Goal: Transaction & Acquisition: Purchase product/service

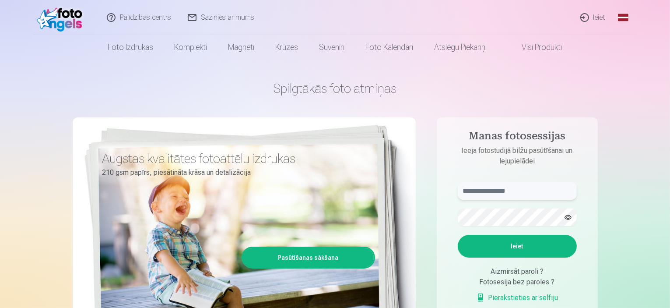
click at [525, 194] on input "text" at bounding box center [517, 191] width 119 height 18
type input "**********"
click at [458, 235] on button "Ieiet" at bounding box center [517, 246] width 119 height 23
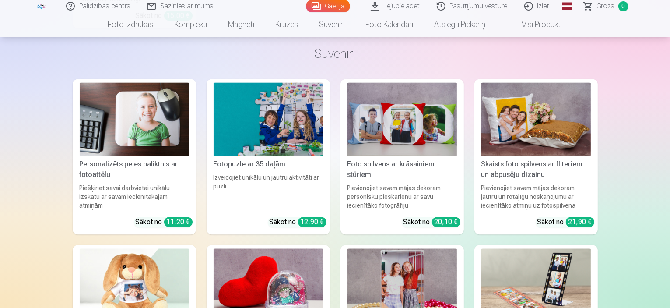
scroll to position [5241, 0]
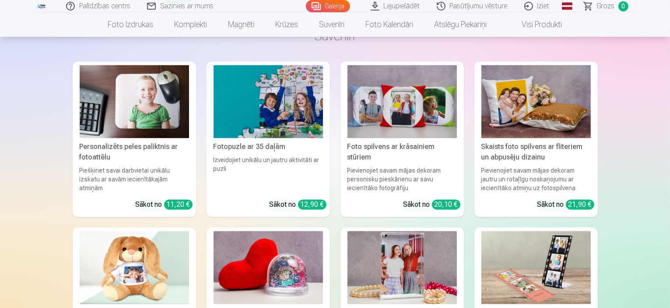
scroll to position [5205, 0]
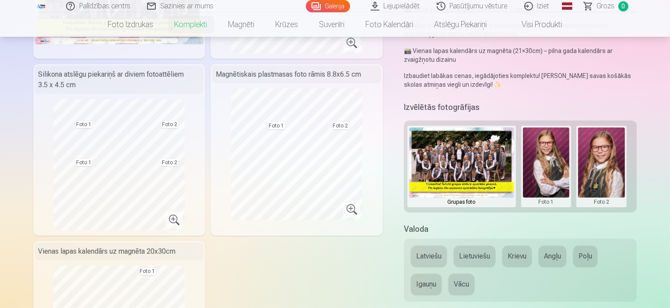
scroll to position [216, 0]
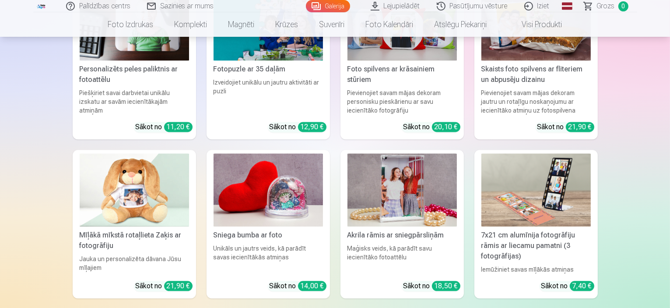
scroll to position [5318, 0]
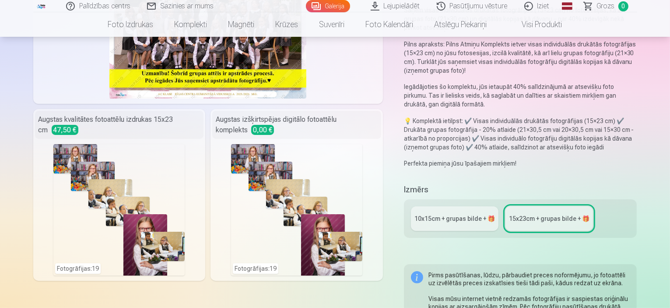
scroll to position [140, 0]
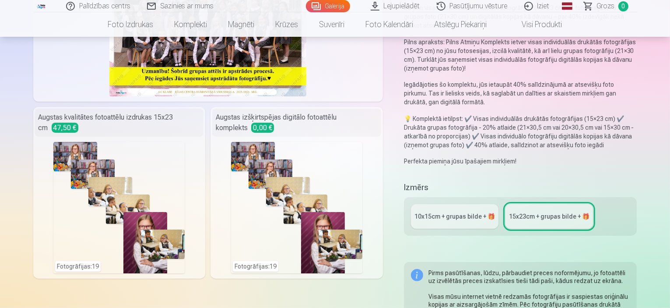
click at [454, 212] on div "10x15сm + grupas bilde + 🎁" at bounding box center [455, 216] width 81 height 9
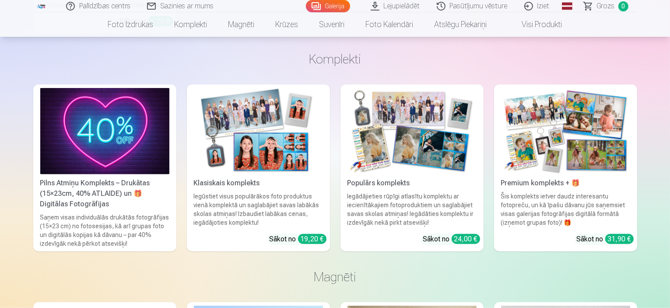
scroll to position [951, 0]
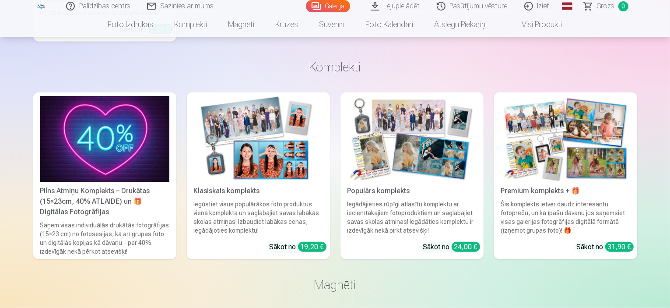
click at [549, 123] on img at bounding box center [565, 139] width 129 height 86
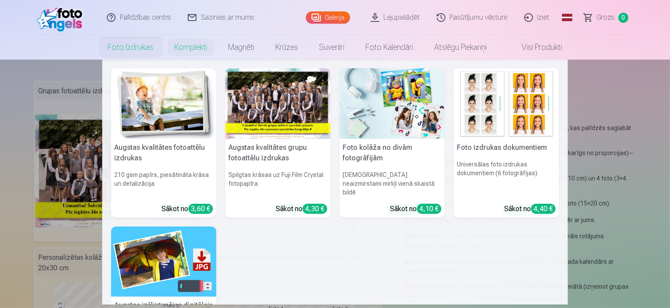
click at [117, 45] on link "Foto izdrukas" at bounding box center [131, 47] width 67 height 25
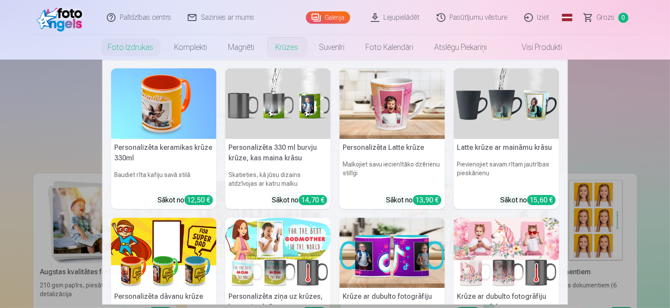
click at [624, 124] on nav "Personalizēta keramikas krūze 330ml Baudiet rīta kafiju savā stilā Sākot no 12,…" at bounding box center [335, 182] width 670 height 245
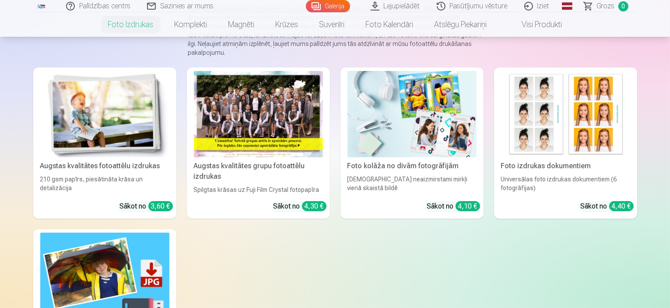
scroll to position [117, 0]
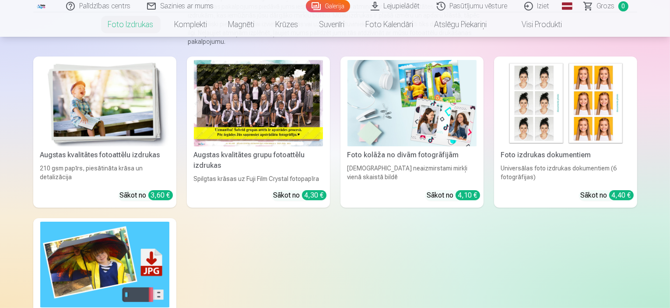
click at [91, 95] on img at bounding box center [104, 103] width 129 height 86
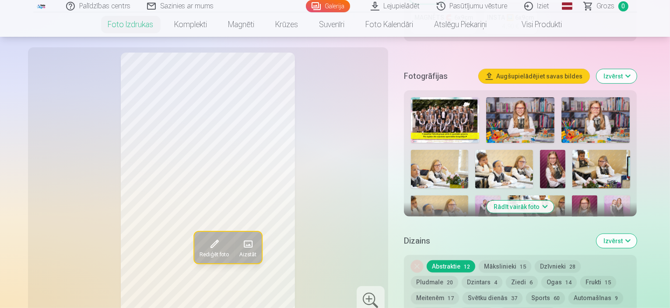
scroll to position [257, 0]
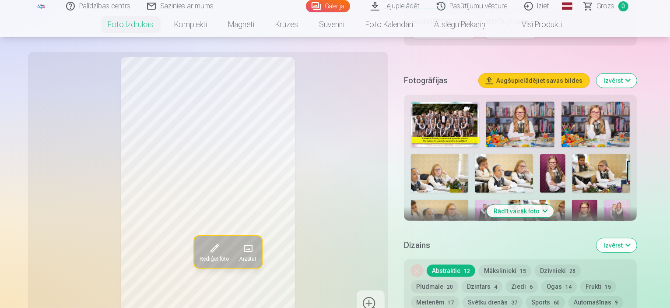
click at [554, 205] on button "Rādīt vairāk foto" at bounding box center [520, 211] width 67 height 12
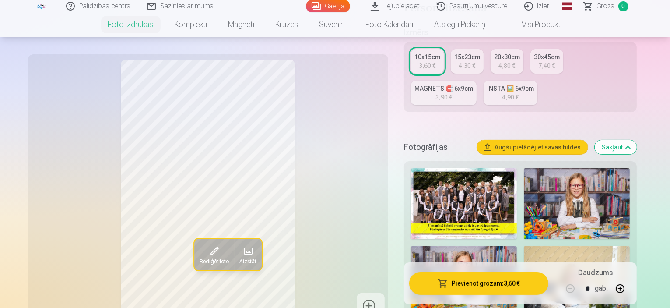
scroll to position [0, 0]
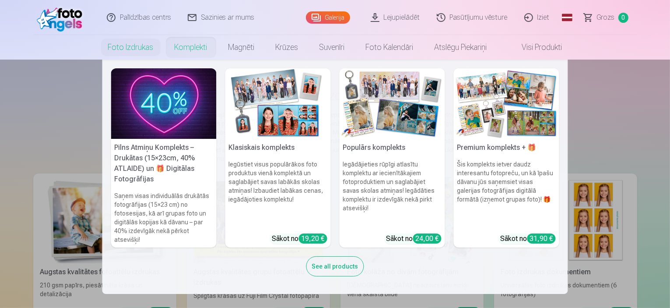
click at [195, 39] on link "Komplekti" at bounding box center [191, 47] width 54 height 25
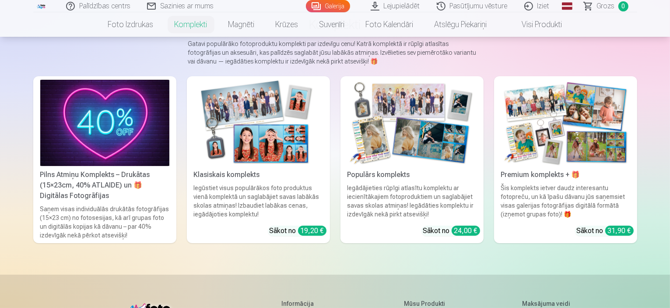
scroll to position [72, 0]
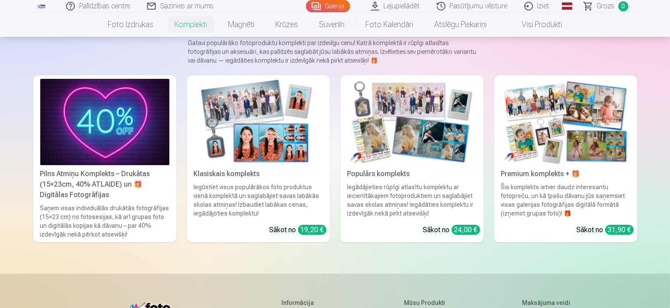
click at [103, 123] on img at bounding box center [104, 122] width 129 height 86
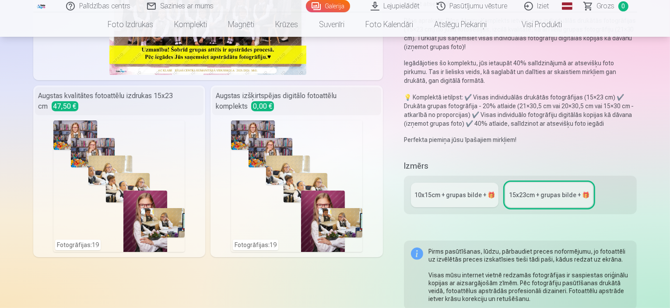
scroll to position [166, 0]
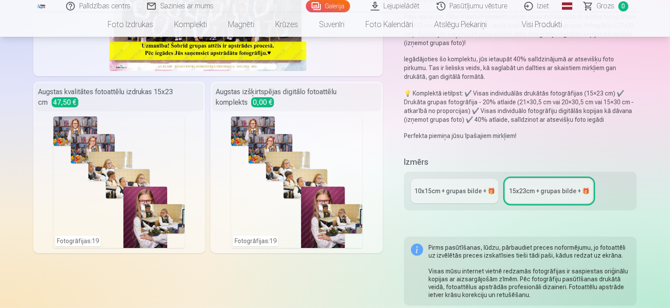
click at [458, 187] on div "10x15сm + grupas bilde + 🎁" at bounding box center [455, 191] width 81 height 9
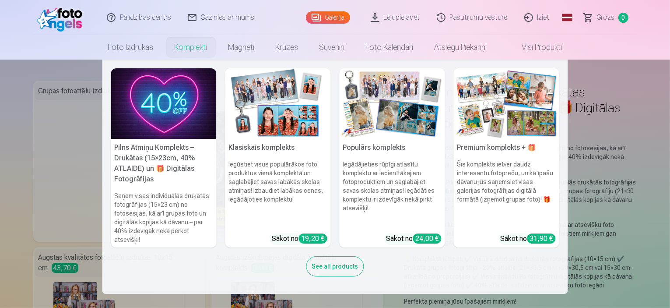
click at [375, 129] on img at bounding box center [393, 103] width 106 height 70
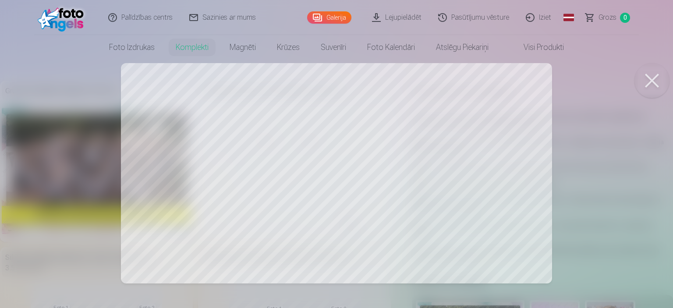
click at [208, 152] on div at bounding box center [336, 154] width 673 height 308
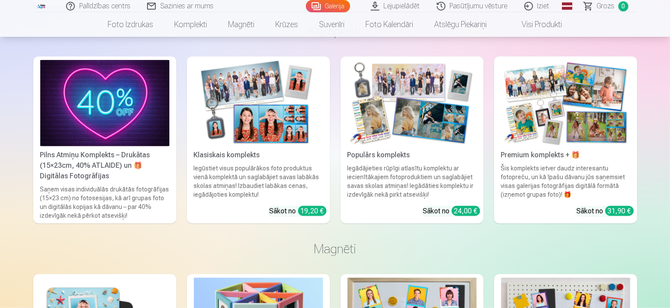
scroll to position [994, 0]
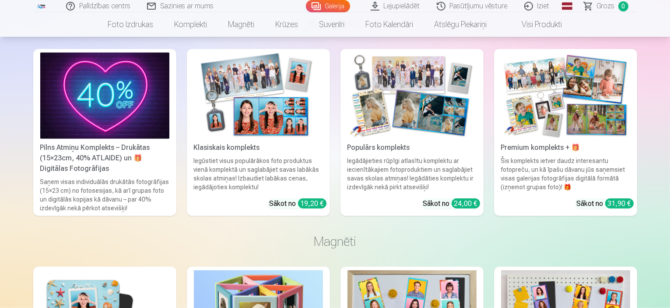
click at [609, 80] on img at bounding box center [565, 96] width 129 height 86
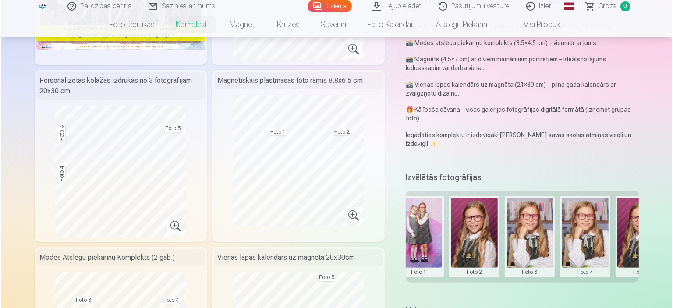
scroll to position [0, 133]
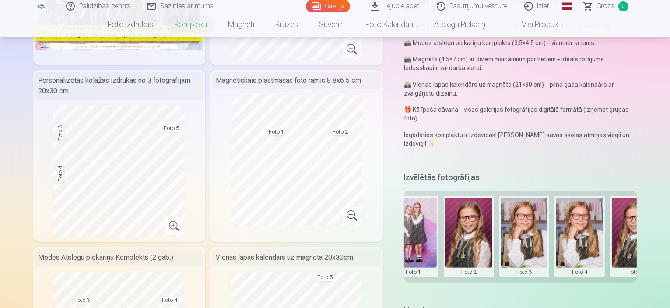
click at [532, 206] on button at bounding box center [524, 236] width 47 height 78
click at [591, 263] on div at bounding box center [335, 154] width 670 height 308
drag, startPoint x: 571, startPoint y: 241, endPoint x: 534, endPoint y: 219, distance: 43.0
click at [534, 219] on div "Grupas foto Foto 1 Foto 2 Foto 3 Foto 4 Foto 5" at bounding box center [520, 236] width 233 height 92
click at [534, 219] on button at bounding box center [524, 236] width 47 height 78
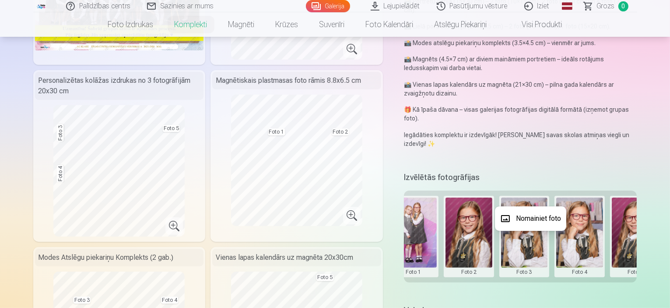
click at [534, 219] on button "Nomainiet foto" at bounding box center [530, 218] width 71 height 25
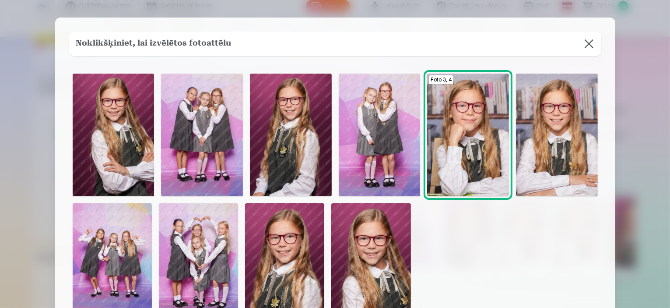
scroll to position [0, 132]
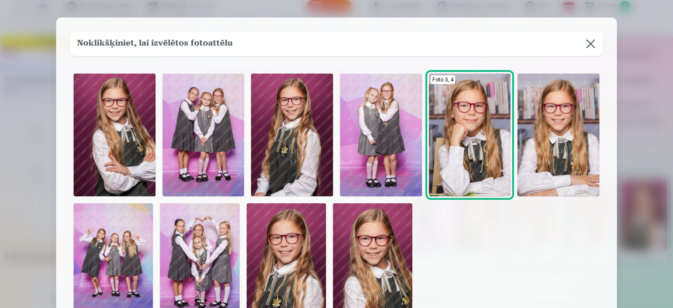
click at [377, 276] on img at bounding box center [372, 262] width 79 height 119
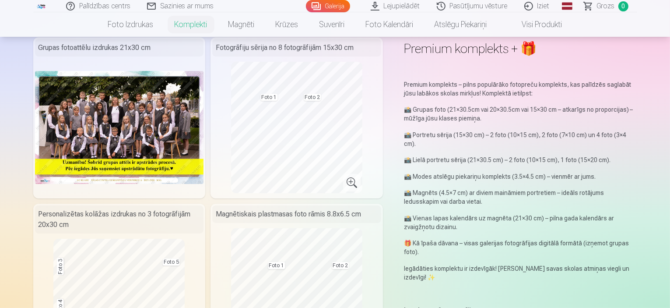
scroll to position [56, 0]
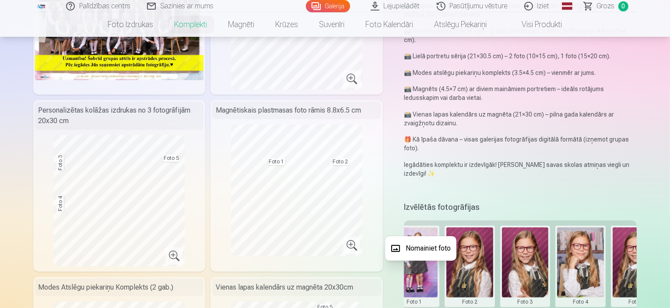
scroll to position [186, 0]
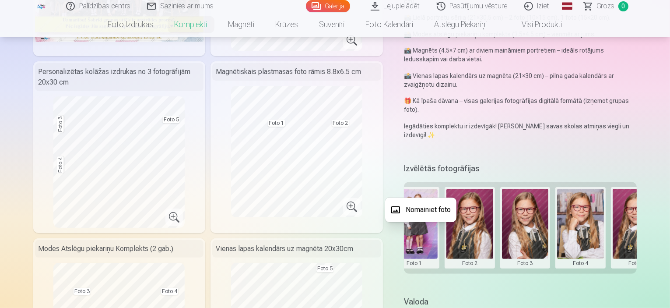
click at [422, 211] on button "Nomainiet foto" at bounding box center [420, 209] width 71 height 25
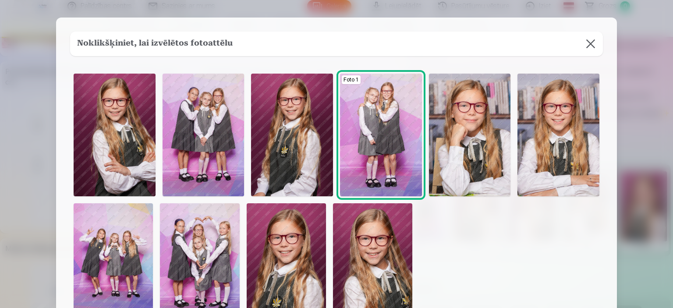
click at [110, 134] on img at bounding box center [115, 135] width 82 height 123
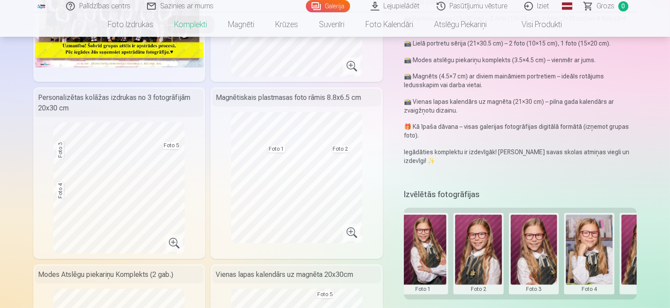
scroll to position [0, 130]
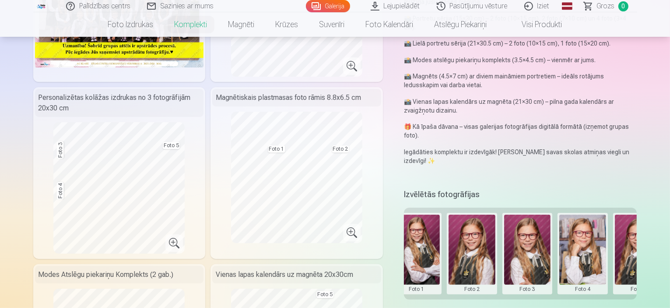
click at [638, 215] on button at bounding box center [638, 254] width 47 height 78
click at [640, 231] on button "Nomainiet foto" at bounding box center [632, 235] width 71 height 25
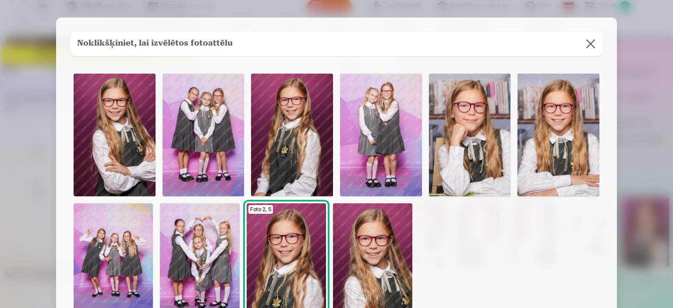
click at [568, 123] on img at bounding box center [558, 135] width 82 height 123
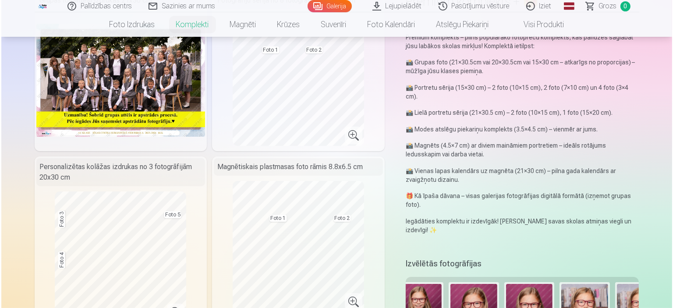
scroll to position [99, 0]
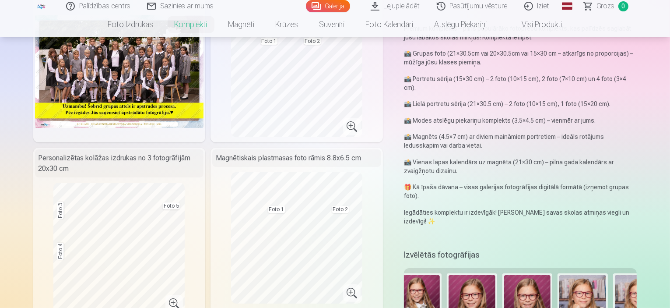
click at [595, 282] on button at bounding box center [583, 314] width 47 height 78
click at [592, 294] on button "Nomainiet foto" at bounding box center [589, 296] width 71 height 25
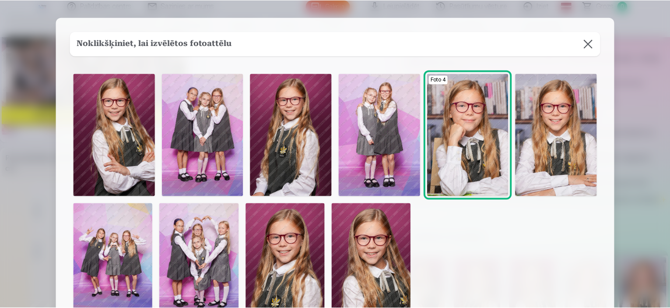
scroll to position [0, 0]
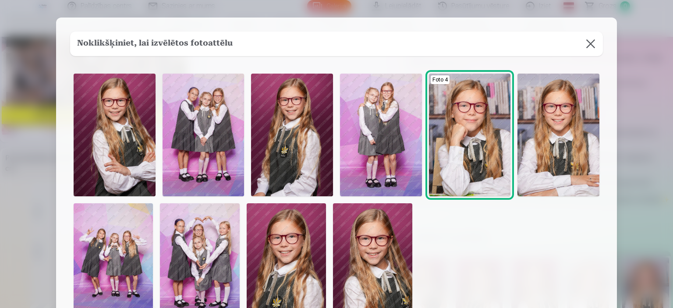
click at [580, 45] on button at bounding box center [590, 44] width 25 height 25
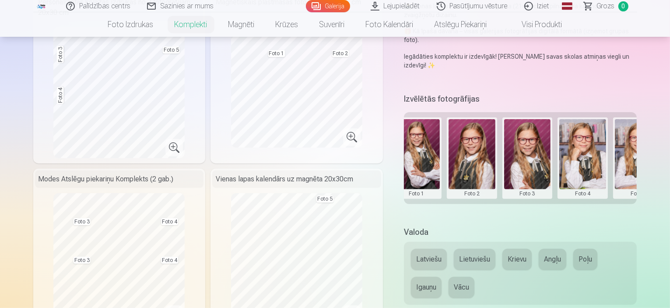
scroll to position [264, 0]
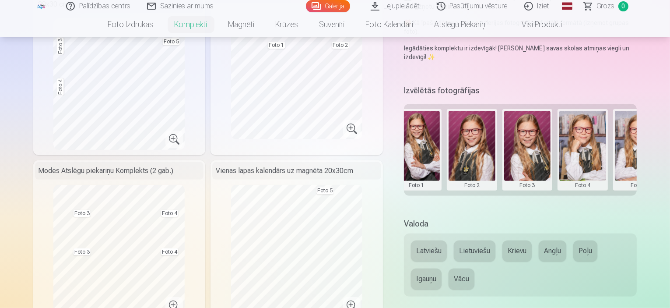
click at [432, 126] on button at bounding box center [417, 150] width 47 height 78
click at [432, 126] on button "Nomainiet foto" at bounding box center [423, 132] width 71 height 25
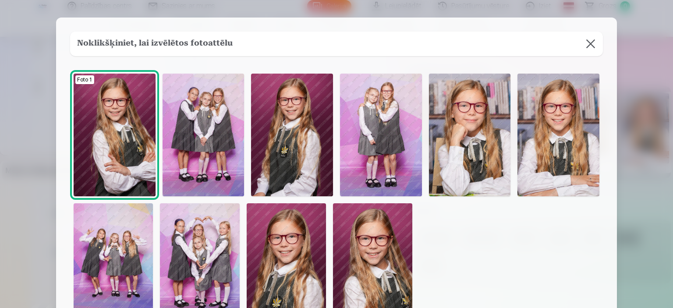
click at [583, 42] on button at bounding box center [590, 44] width 25 height 25
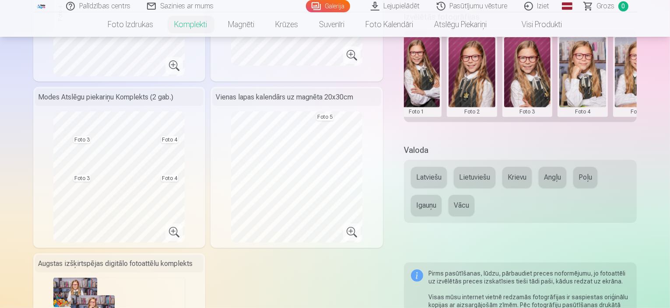
scroll to position [419, 0]
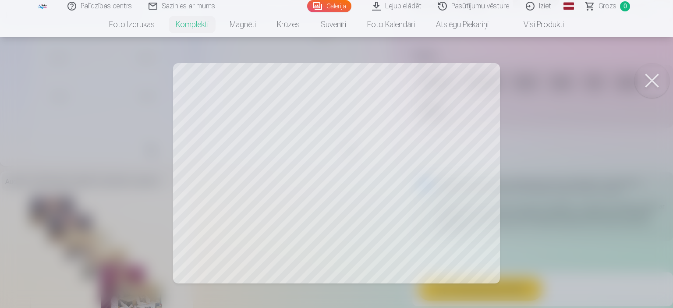
click at [455, 239] on div at bounding box center [336, 154] width 673 height 308
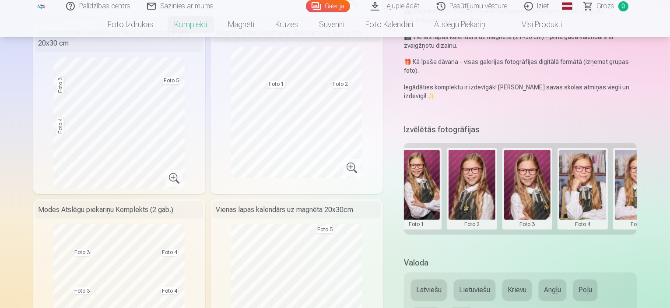
scroll to position [242, 0]
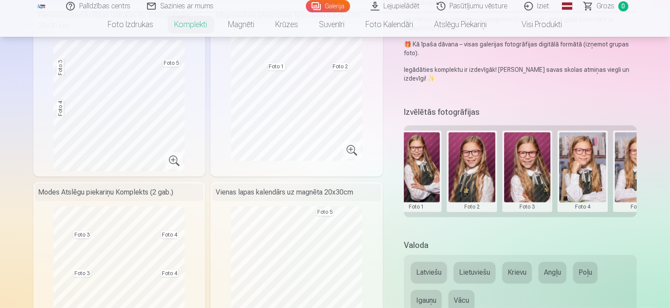
click at [534, 145] on button at bounding box center [527, 171] width 47 height 78
click at [539, 155] on button "Nomainiet foto" at bounding box center [533, 153] width 71 height 25
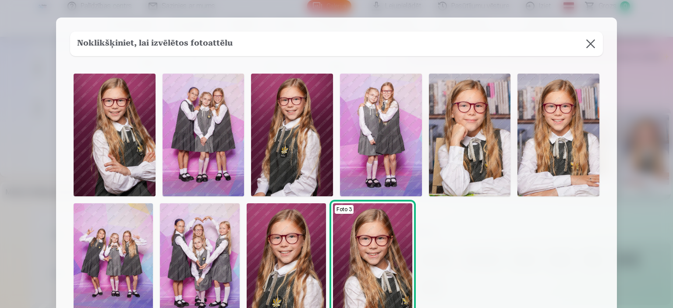
click at [455, 116] on img at bounding box center [470, 135] width 82 height 123
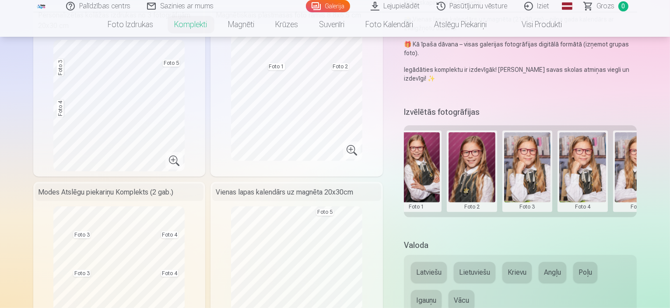
click at [594, 162] on button at bounding box center [583, 171] width 47 height 78
click at [595, 147] on button "Nomainiet foto" at bounding box center [589, 153] width 71 height 25
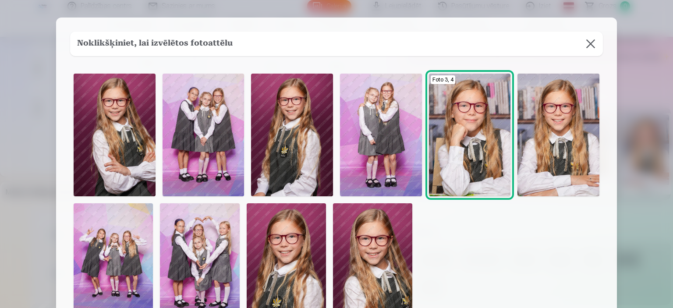
click at [377, 257] on img at bounding box center [372, 262] width 79 height 119
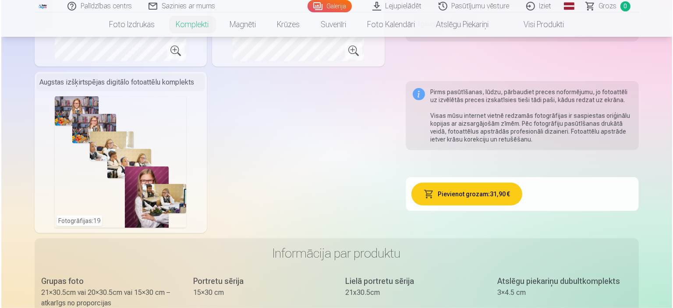
scroll to position [527, 0]
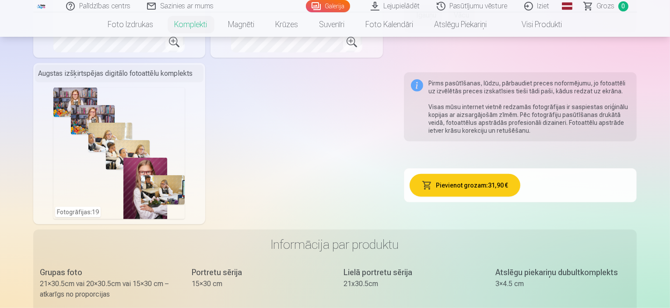
click at [126, 141] on div "Fotogrāfijas : 19" at bounding box center [118, 153] width 131 height 131
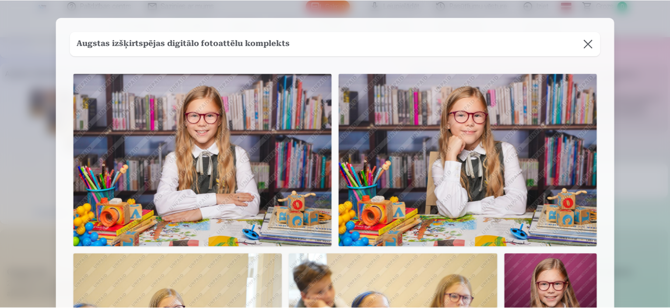
scroll to position [0, 0]
click at [597, 46] on button at bounding box center [590, 44] width 25 height 25
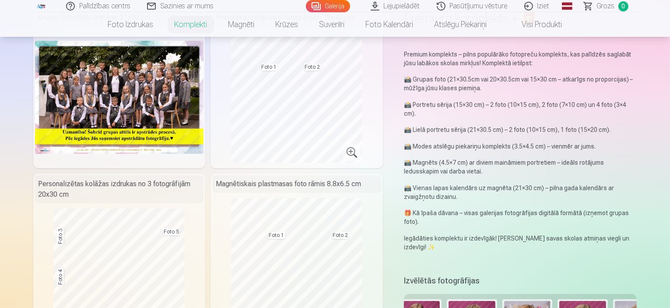
scroll to position [72, 0]
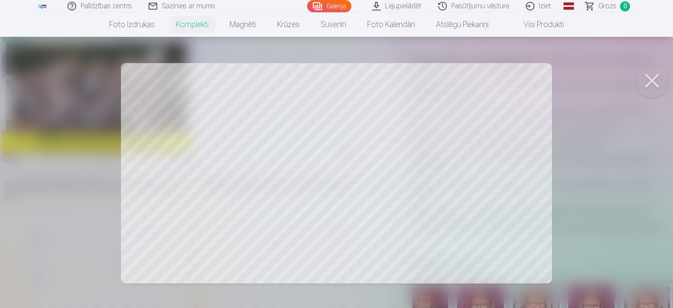
click at [652, 77] on button at bounding box center [651, 80] width 35 height 35
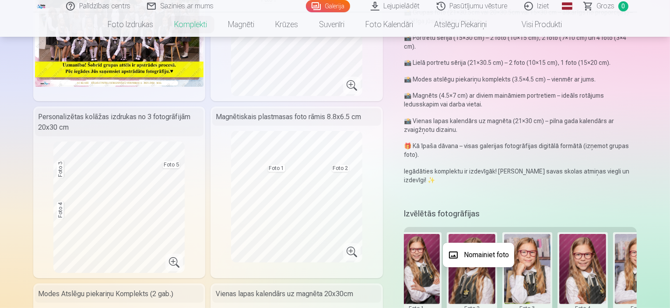
scroll to position [142, 0]
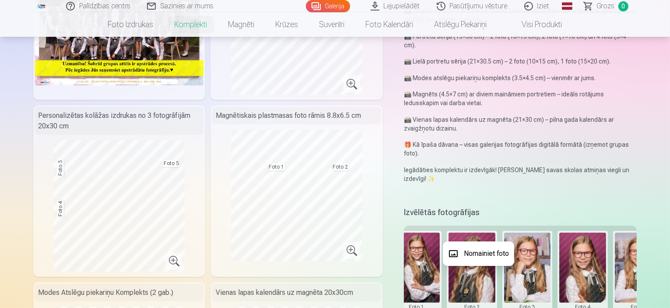
click at [493, 247] on button "Nomainiet foto" at bounding box center [478, 253] width 71 height 25
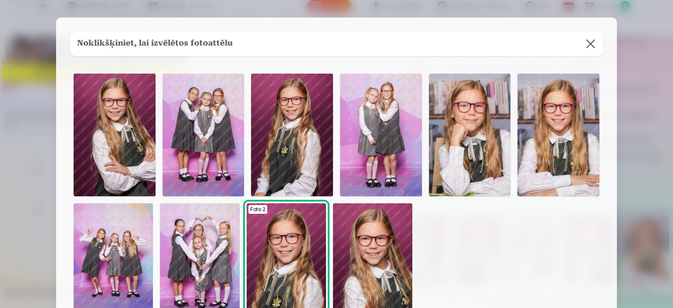
click at [592, 40] on button at bounding box center [590, 44] width 25 height 25
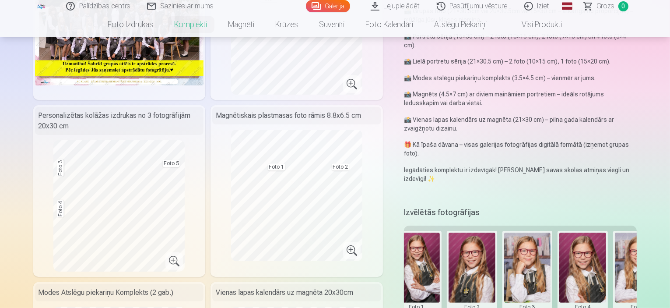
click at [534, 241] on button at bounding box center [527, 272] width 47 height 78
click at [539, 254] on button "Nomainiet foto" at bounding box center [533, 253] width 71 height 25
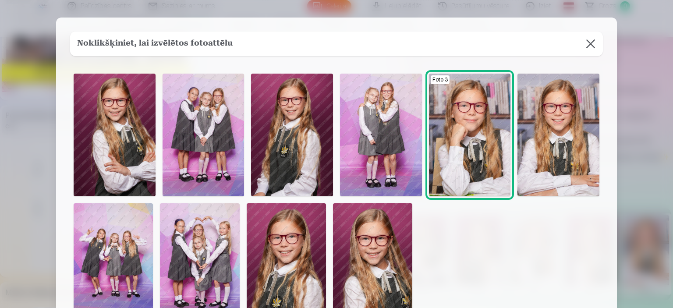
click at [579, 153] on img at bounding box center [558, 135] width 82 height 123
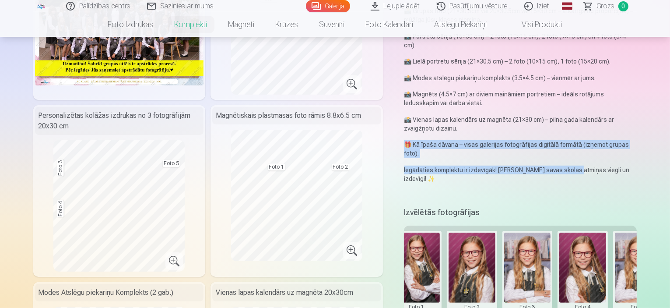
drag, startPoint x: 579, startPoint y: 153, endPoint x: 672, endPoint y: 110, distance: 102.9
click at [670, 110] on html "Palīdzības centrs Sazinies ar mums Galerija Lejupielādēt Pasūtījumu vēsture Izi…" at bounding box center [335, 12] width 670 height 308
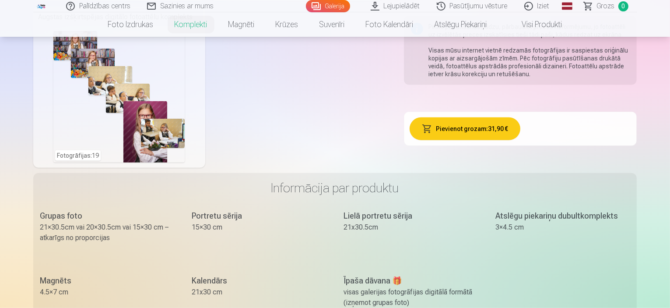
scroll to position [631, 0]
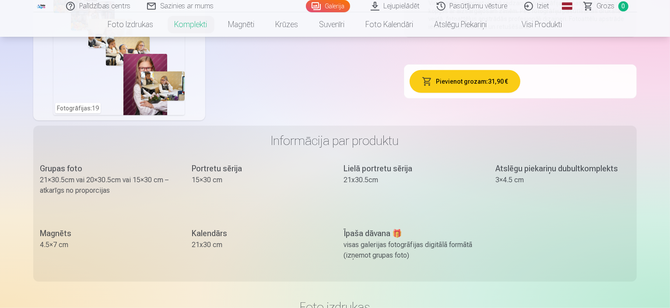
click at [485, 80] on button "Pievienot grozam : 31,90 €" at bounding box center [465, 81] width 111 height 23
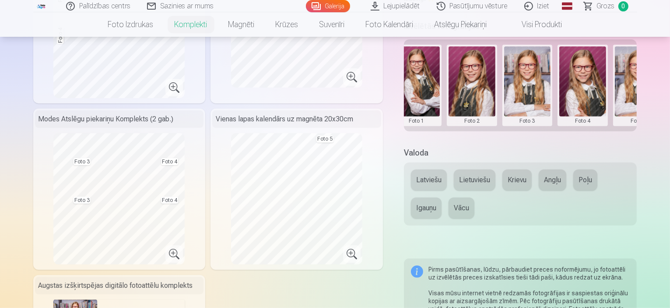
scroll to position [307, 0]
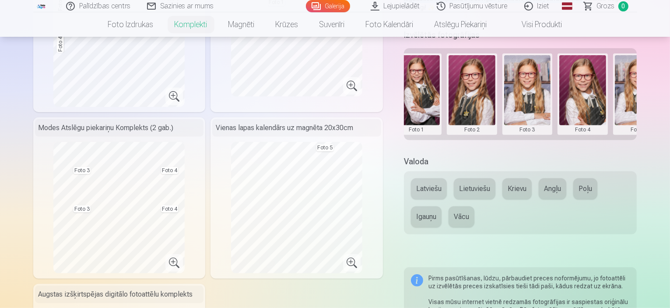
click at [429, 178] on button "Latviešu" at bounding box center [429, 188] width 36 height 21
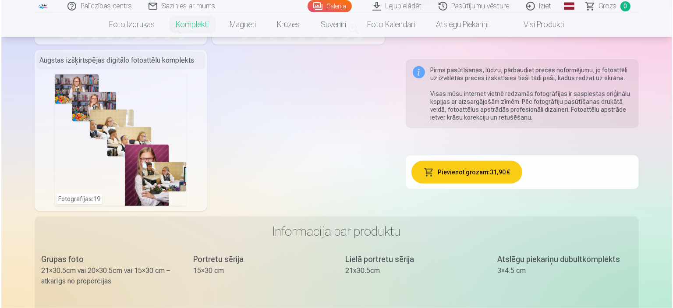
scroll to position [558, 0]
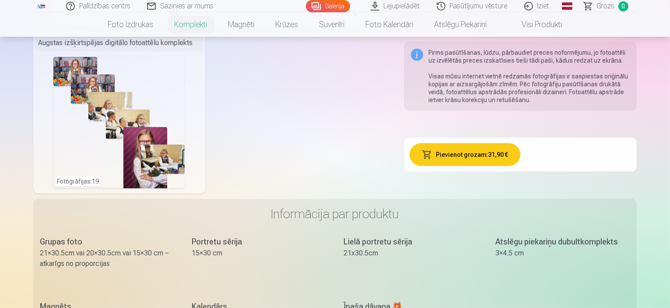
click at [480, 150] on button "Pievienot grozam : 31,90 €" at bounding box center [465, 154] width 111 height 23
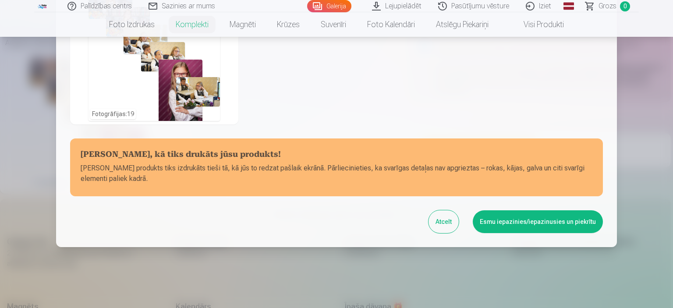
scroll to position [371, 0]
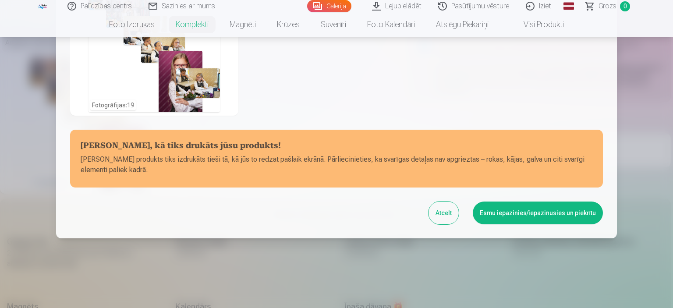
click at [480, 150] on h5 "[PERSON_NAME], kā tiks drukāts jūsu produkts!" at bounding box center [336, 146] width 511 height 12
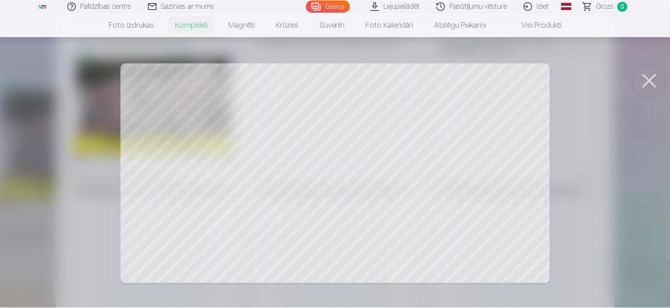
scroll to position [25, 0]
click at [648, 78] on button at bounding box center [651, 80] width 35 height 35
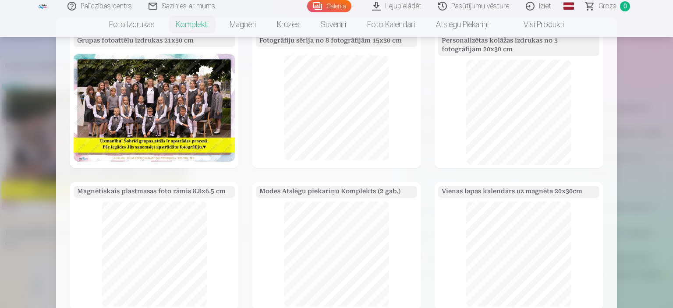
click at [647, 154] on div at bounding box center [336, 154] width 673 height 308
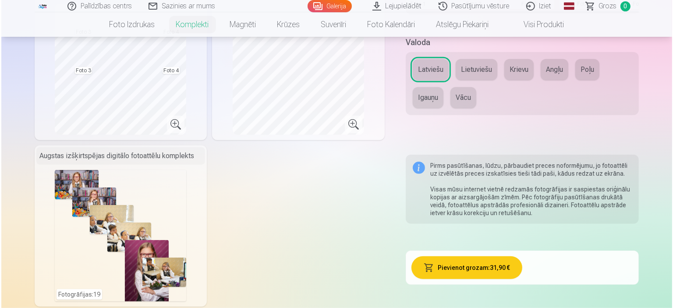
scroll to position [462, 0]
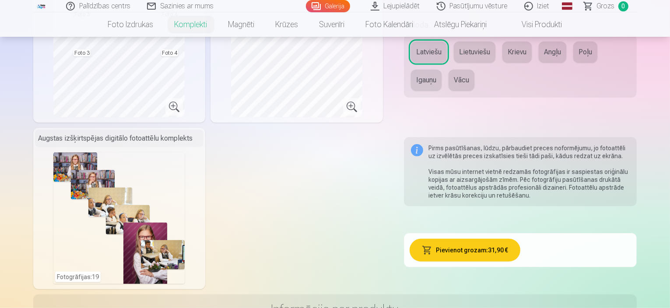
click at [480, 250] on button "Pievienot grozam : 31,90 €" at bounding box center [465, 250] width 111 height 23
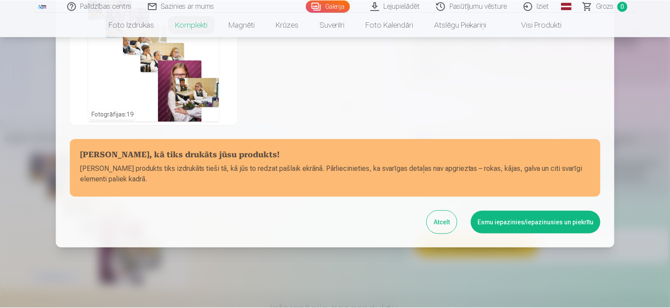
scroll to position [371, 0]
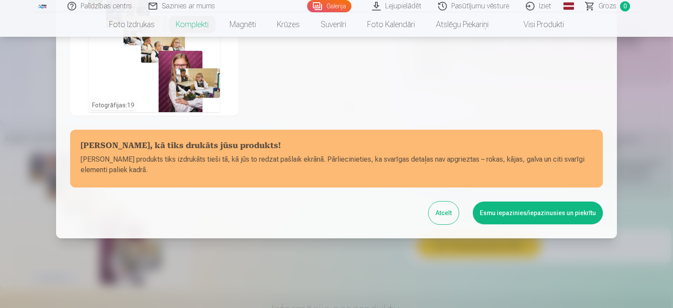
click at [526, 208] on button "Esmu iepazinies/iepazinusies un piekrītu" at bounding box center [537, 212] width 130 height 23
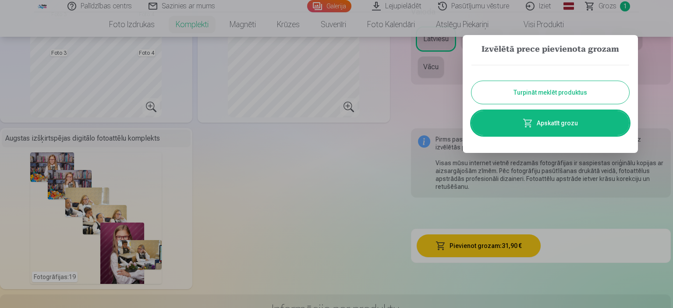
click at [564, 123] on link "Apskatīt grozu" at bounding box center [550, 123] width 158 height 25
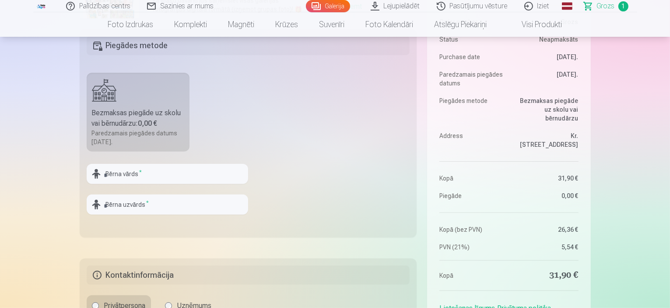
scroll to position [268, 0]
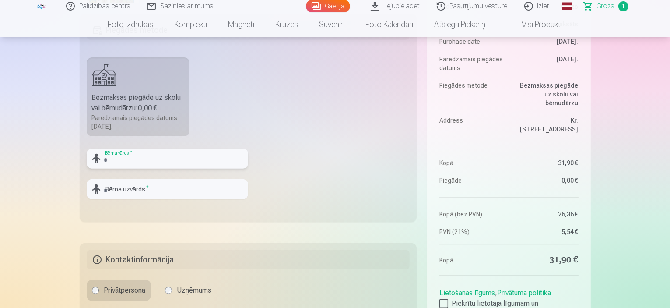
click at [144, 161] on input "text" at bounding box center [168, 158] width 162 height 20
type input "*****"
type input "*******"
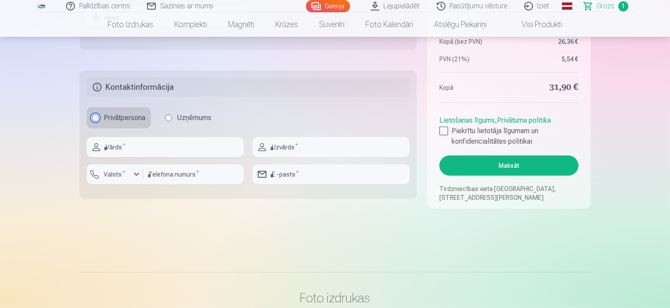
scroll to position [453, 0]
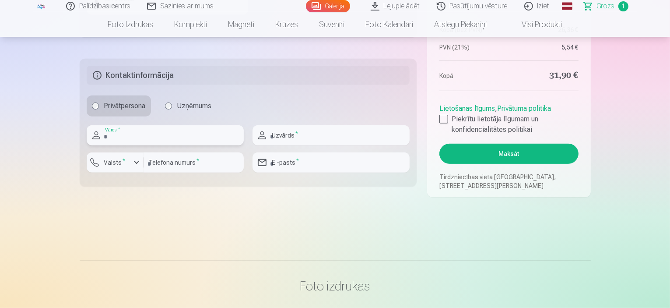
click at [149, 134] on input "text" at bounding box center [165, 135] width 157 height 20
type input "********"
type input "*"
type input "*******"
click at [179, 165] on input "number" at bounding box center [194, 162] width 100 height 20
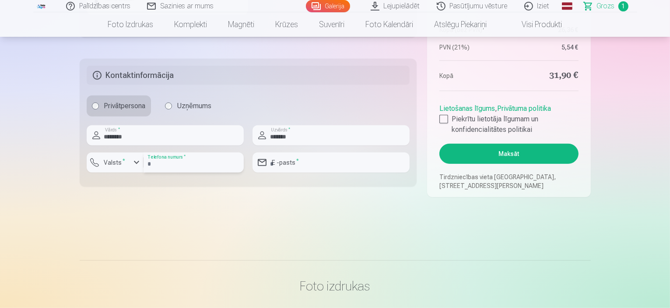
type input "********"
type input "**********"
click at [446, 119] on div at bounding box center [444, 119] width 9 height 9
click at [536, 155] on button "Maksāt" at bounding box center [509, 154] width 139 height 20
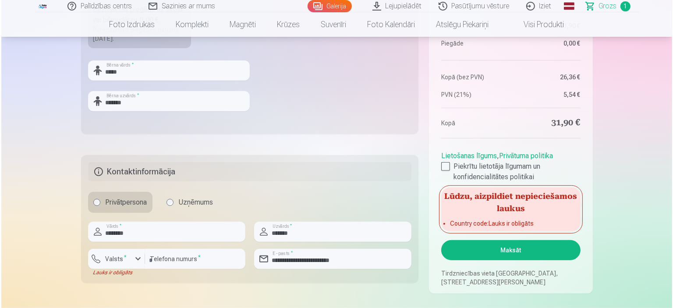
scroll to position [372, 0]
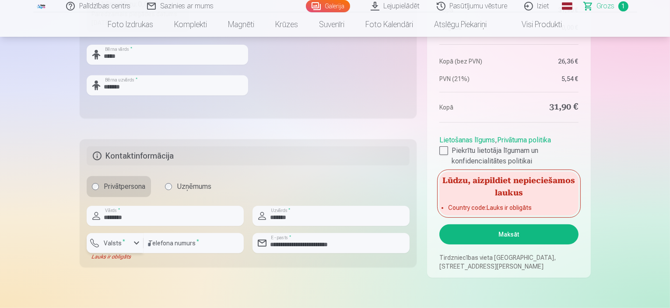
click at [109, 244] on label "Valsts *" at bounding box center [115, 243] width 28 height 9
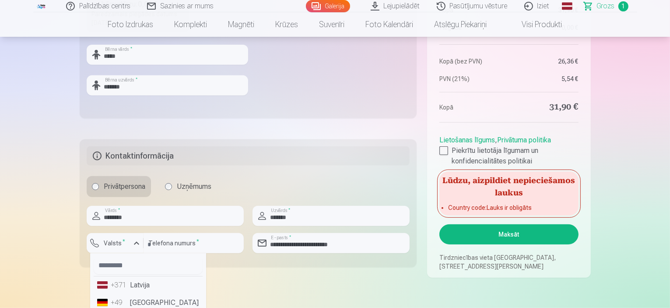
click at [145, 289] on li "+371 Latvija" at bounding box center [148, 285] width 109 height 18
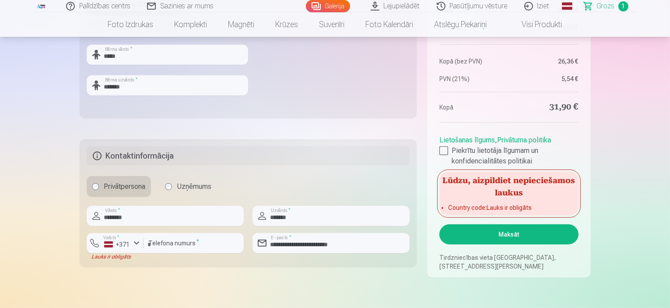
click at [535, 227] on button "Maksāt" at bounding box center [509, 234] width 139 height 20
